Goal: Obtain resource: Obtain resource

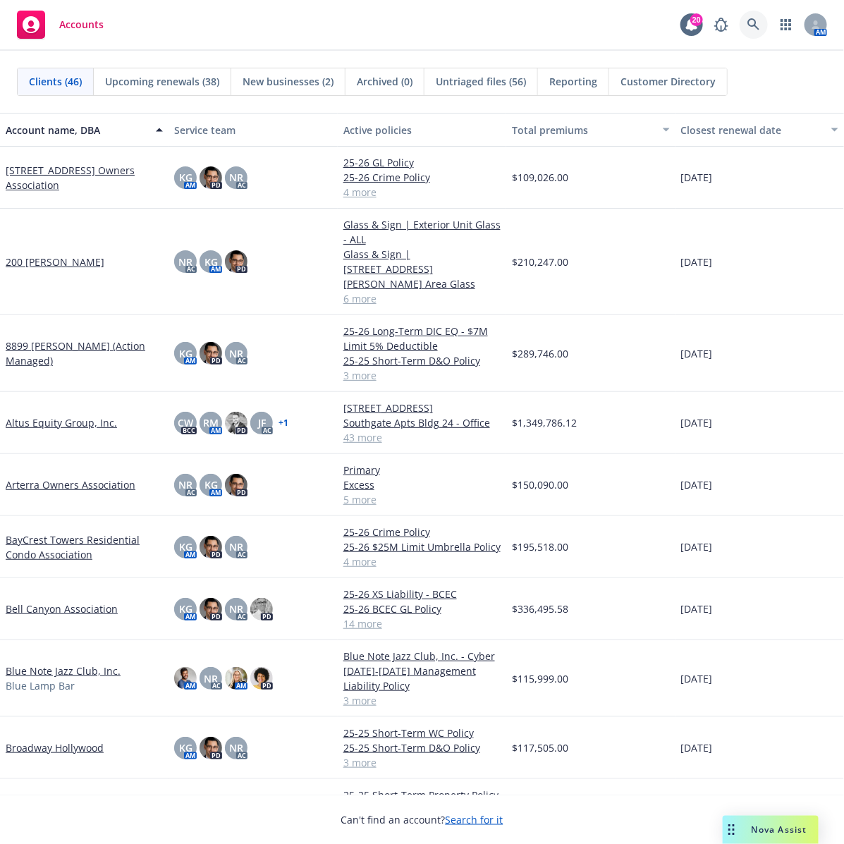
click at [756, 29] on icon at bounding box center [754, 24] width 13 height 13
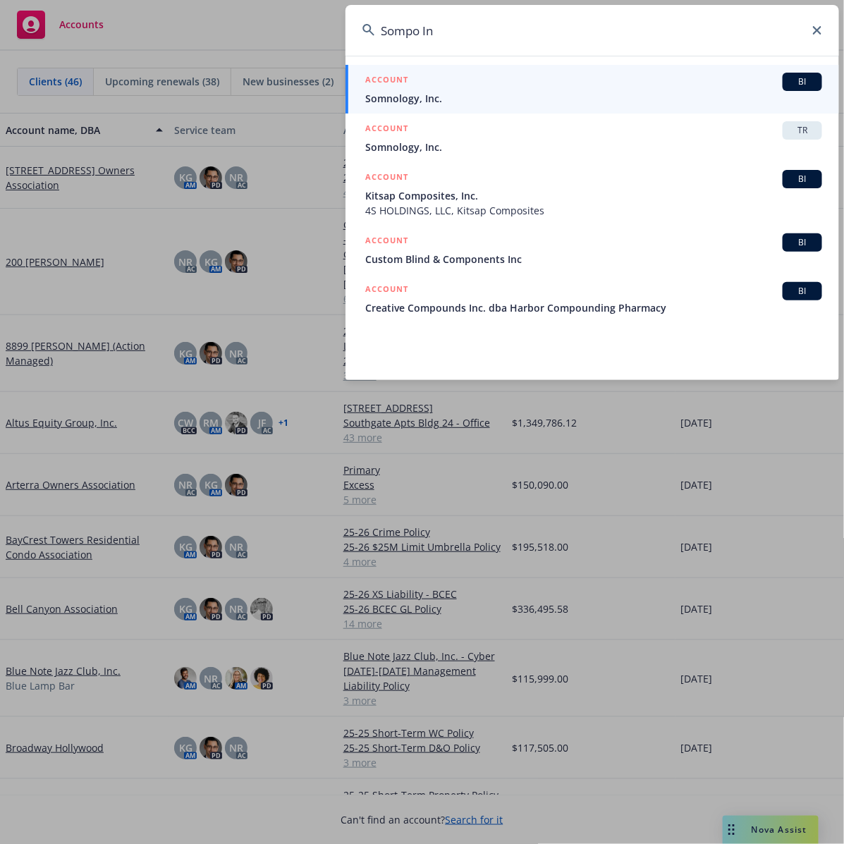
type input "Sompo In"
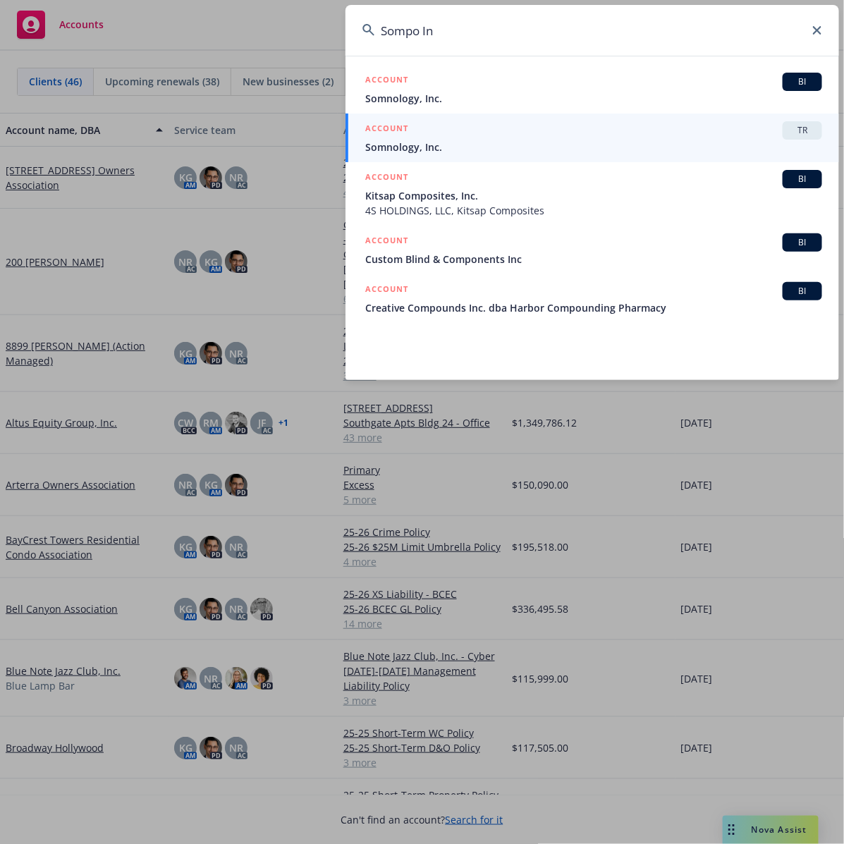
click at [691, 32] on input "Sompo In" at bounding box center [593, 30] width 494 height 51
click at [818, 32] on icon at bounding box center [817, 30] width 8 height 8
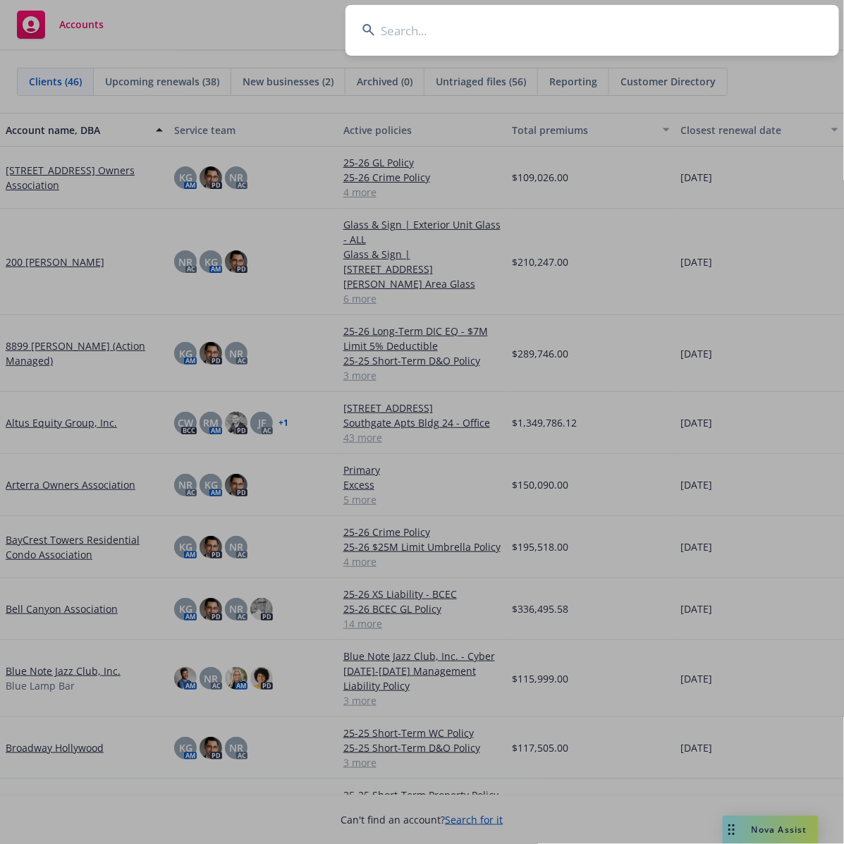
paste input "MAH30045957101"
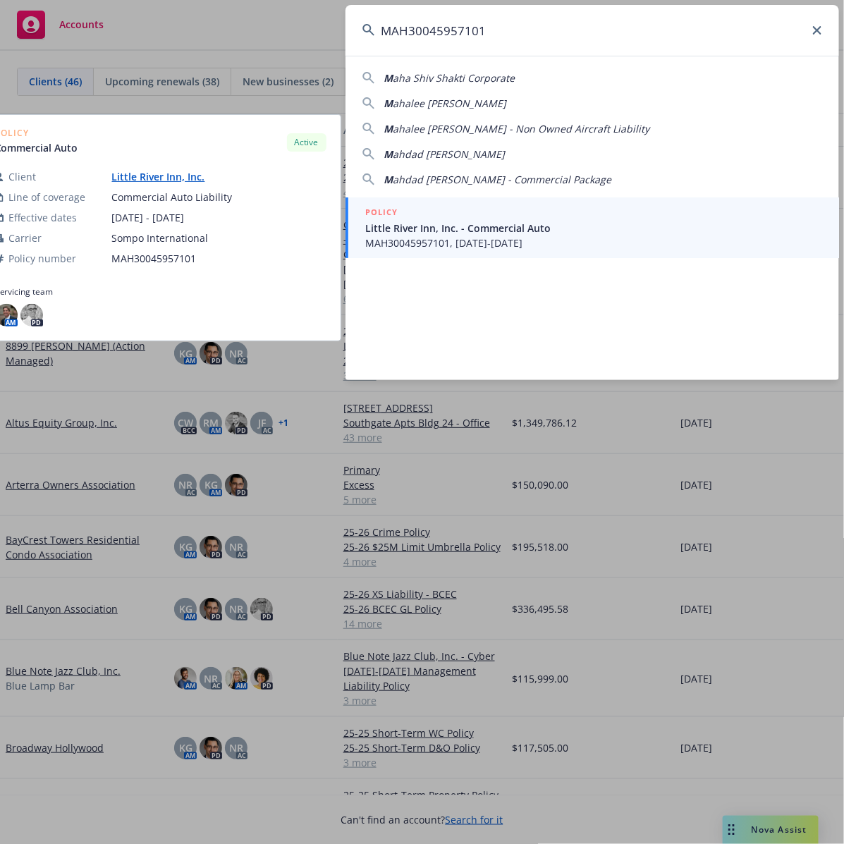
type input "MAH30045957101"
click at [590, 231] on span "Little River Inn, Inc. - Commercial Auto" at bounding box center [593, 228] width 457 height 15
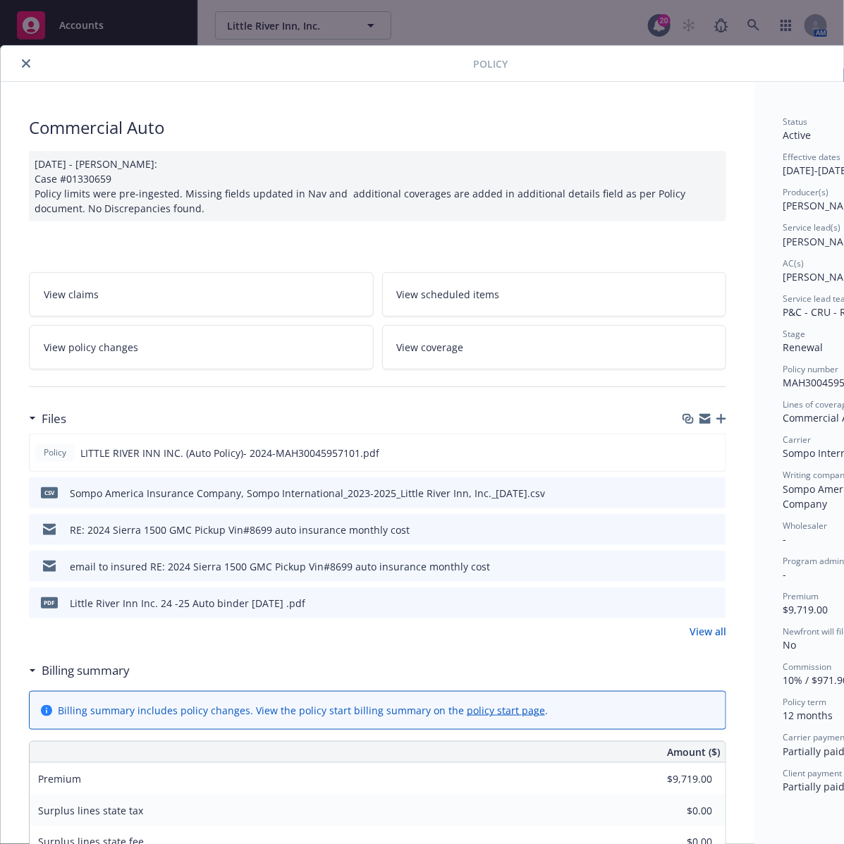
click at [594, 66] on div at bounding box center [736, 63] width 456 height 24
click at [20, 65] on button "close" at bounding box center [26, 63] width 17 height 17
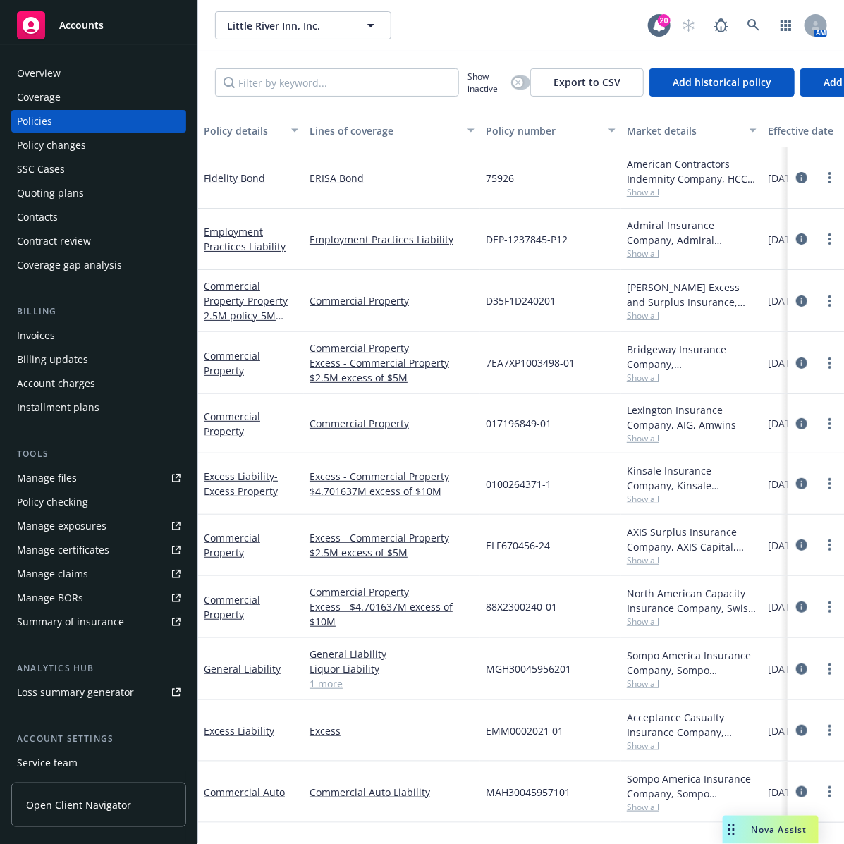
click at [54, 476] on div "Manage files" at bounding box center [47, 478] width 60 height 23
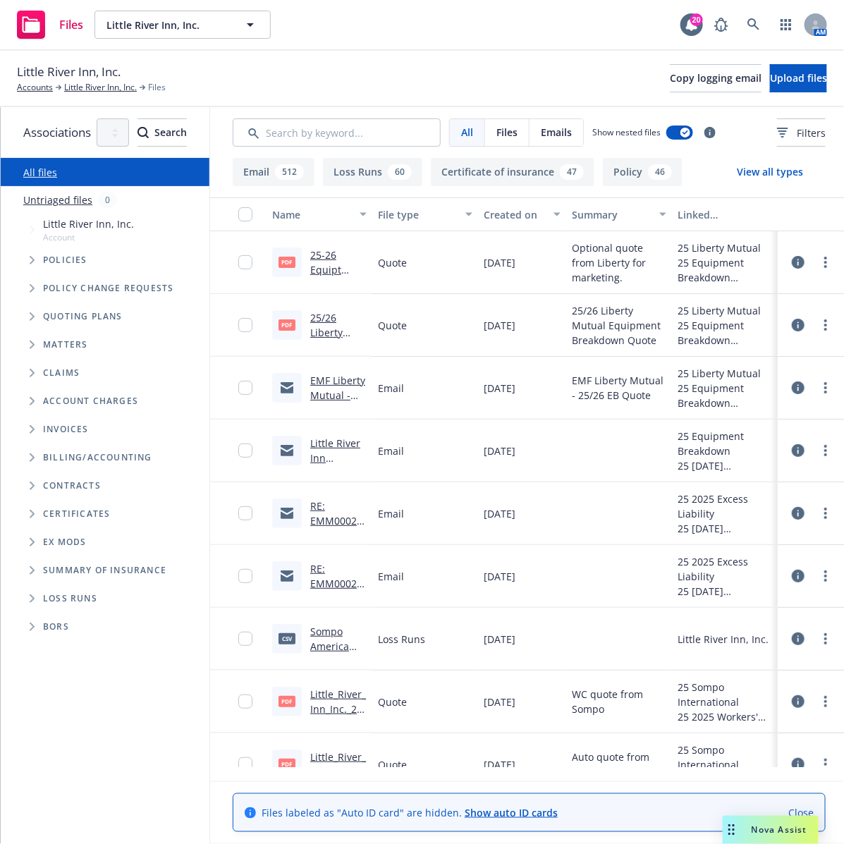
click at [44, 598] on span "Loss Runs" at bounding box center [70, 599] width 54 height 8
click at [30, 597] on icon "Folder Tree Example" at bounding box center [33, 599] width 6 height 8
